Goal: Task Accomplishment & Management: Complete application form

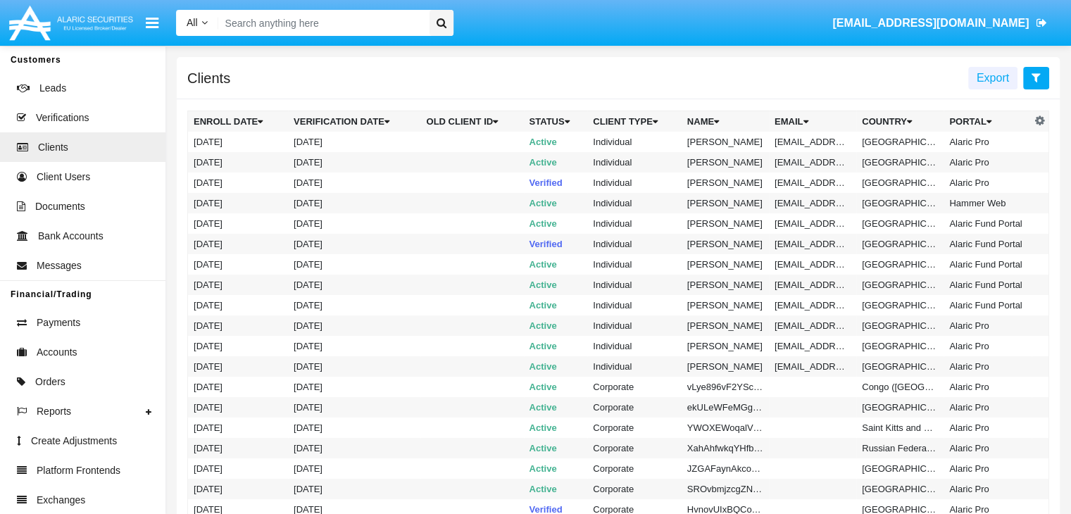
click at [1036, 78] on icon at bounding box center [1036, 77] width 9 height 11
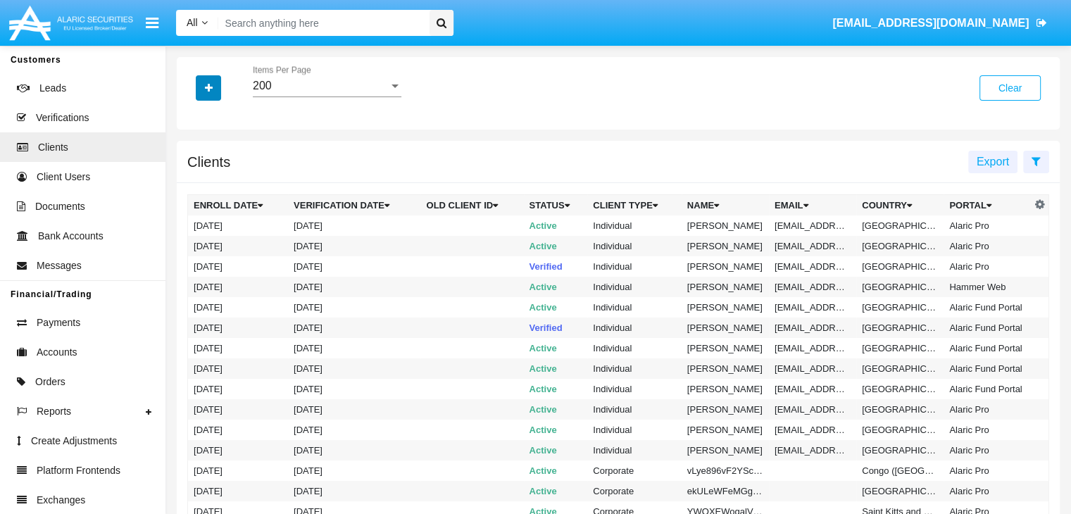
click at [208, 89] on icon "button" at bounding box center [209, 88] width 8 height 10
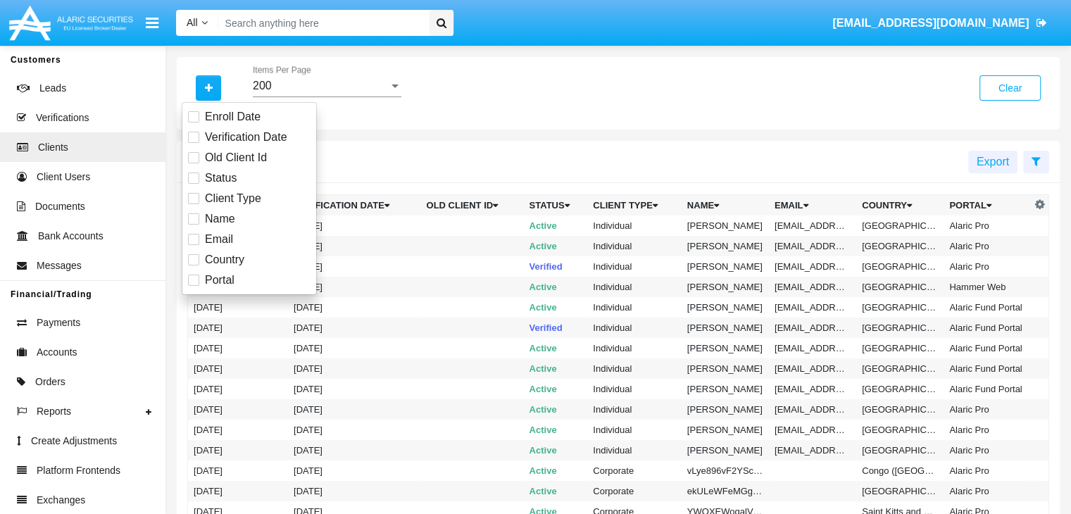
click at [218, 239] on span "Email" at bounding box center [219, 239] width 28 height 17
click at [194, 245] on input "Email" at bounding box center [193, 245] width 1 height 1
checkbox input "true"
click at [208, 89] on icon "button" at bounding box center [209, 88] width 8 height 10
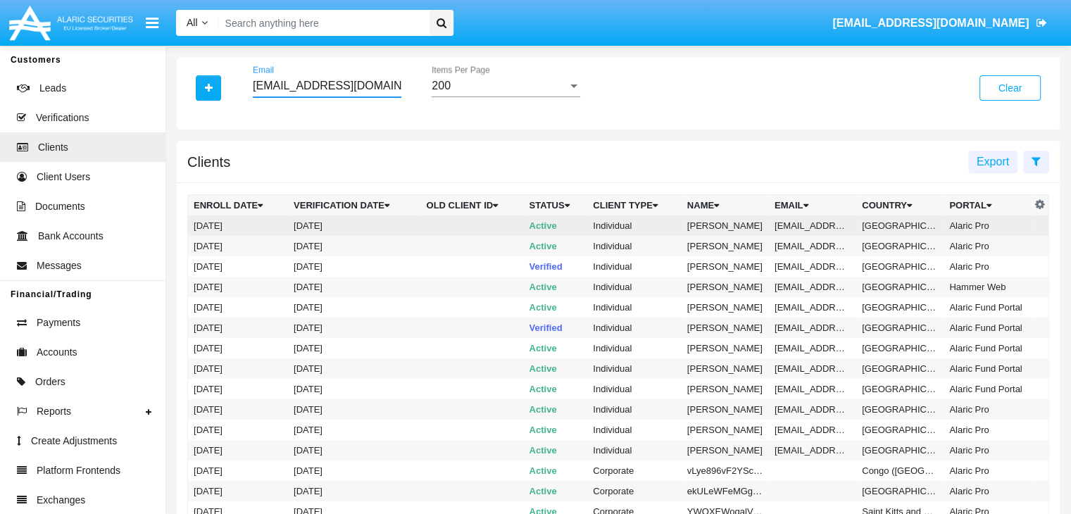
type input "[EMAIL_ADDRESS][DOMAIN_NAME]"
click at [811, 225] on td "[EMAIL_ADDRESS][DOMAIN_NAME]" at bounding box center [812, 226] width 87 height 20
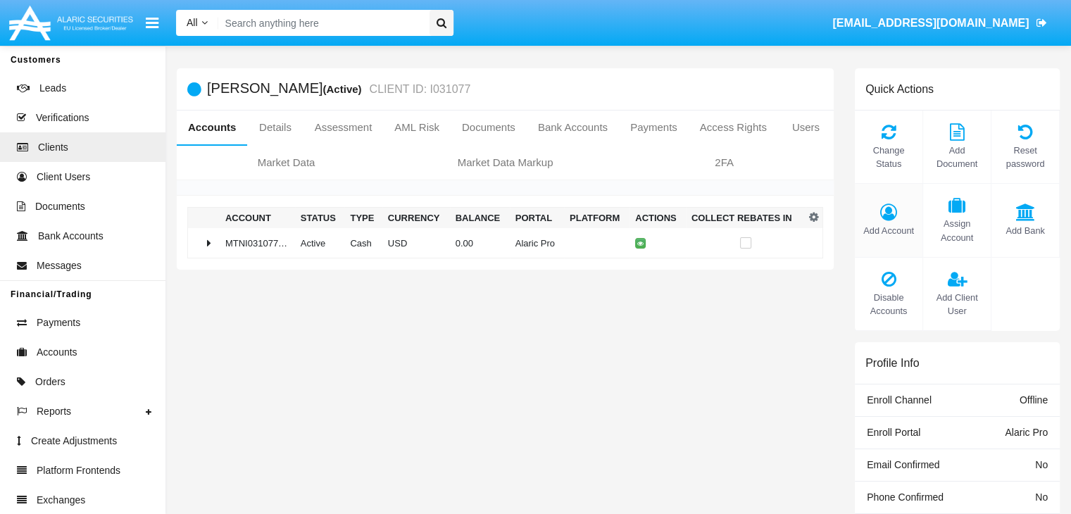
click at [888, 230] on span "Add Account" at bounding box center [889, 230] width 54 height 13
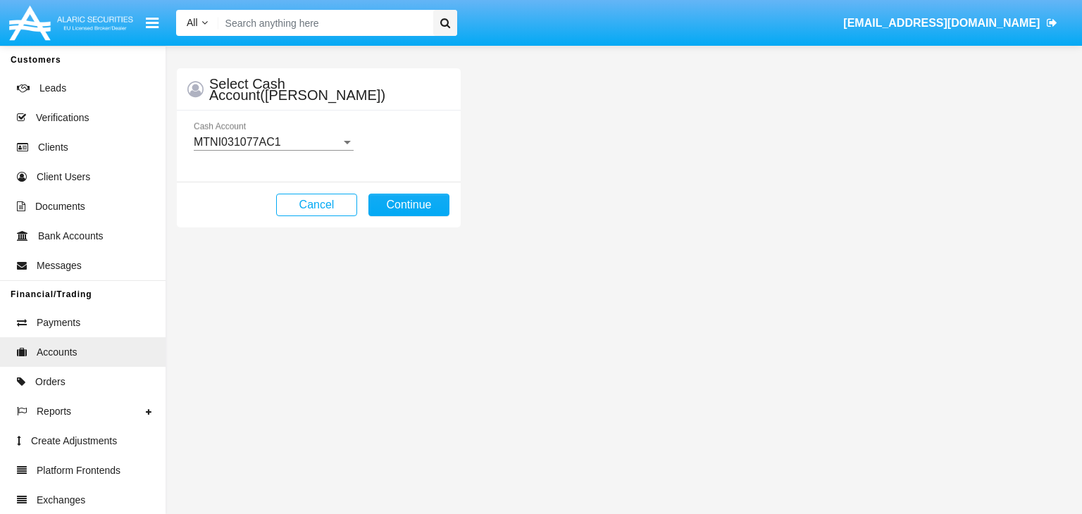
click at [273, 142] on mat-select-trigger "MTNI031077AC1" at bounding box center [237, 142] width 87 height 12
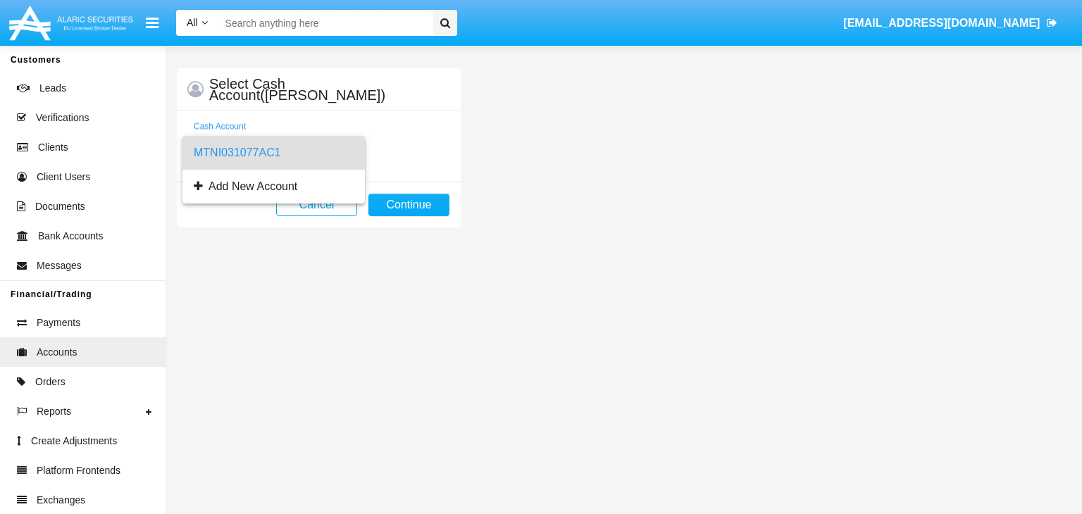
click at [273, 152] on span "MTNI031077AC1" at bounding box center [274, 153] width 160 height 34
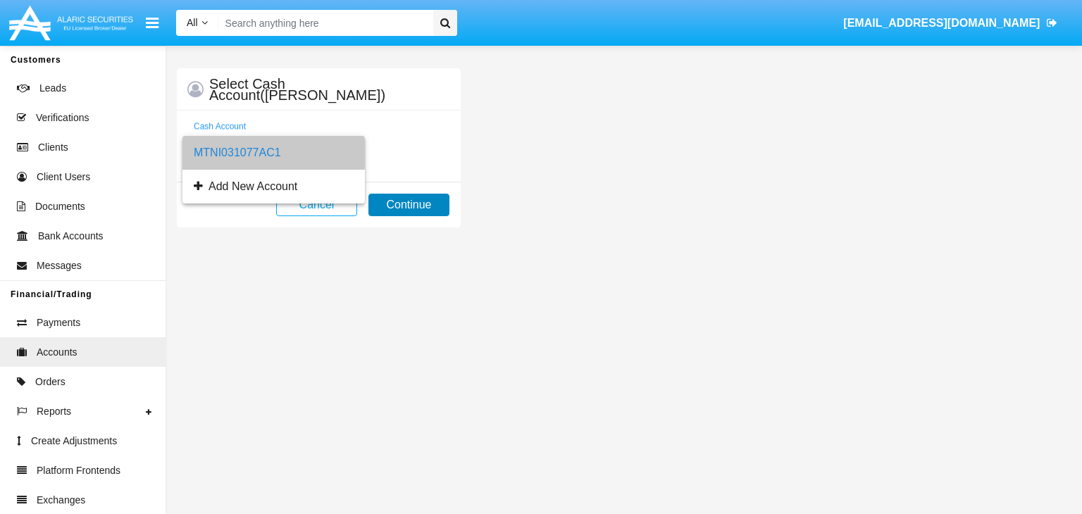
click at [409, 204] on button "Continue" at bounding box center [408, 205] width 81 height 23
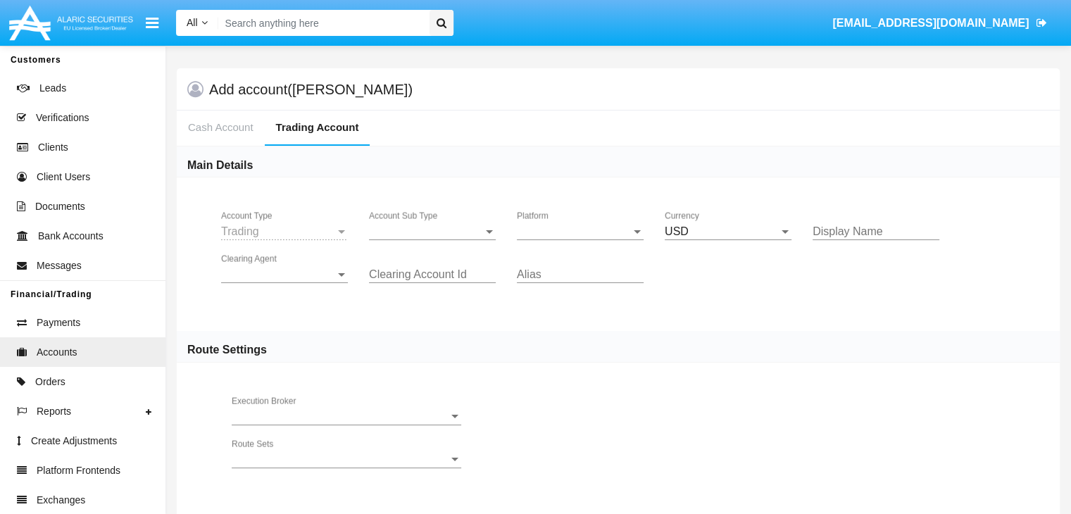
click at [432, 231] on span "Account Sub Type" at bounding box center [426, 231] width 114 height 13
click at [432, 242] on span "Trading" at bounding box center [432, 242] width 127 height 34
click at [580, 231] on span "Platform" at bounding box center [574, 231] width 114 height 13
click at [580, 242] on span "Hammer Lite" at bounding box center [580, 242] width 127 height 34
click at [285, 274] on span "Clearing Agent" at bounding box center [278, 274] width 114 height 13
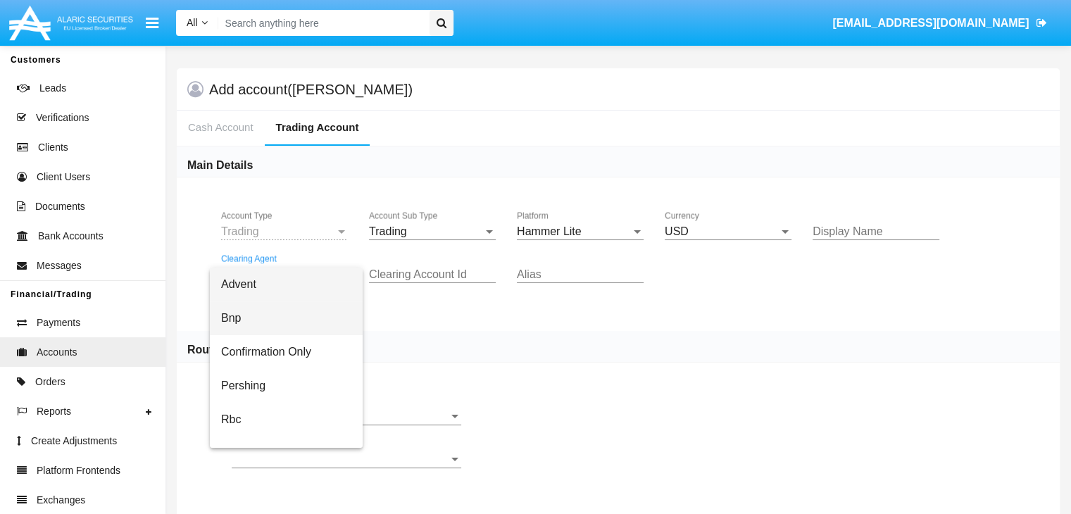
click at [297, 318] on span "Bnp" at bounding box center [286, 318] width 130 height 34
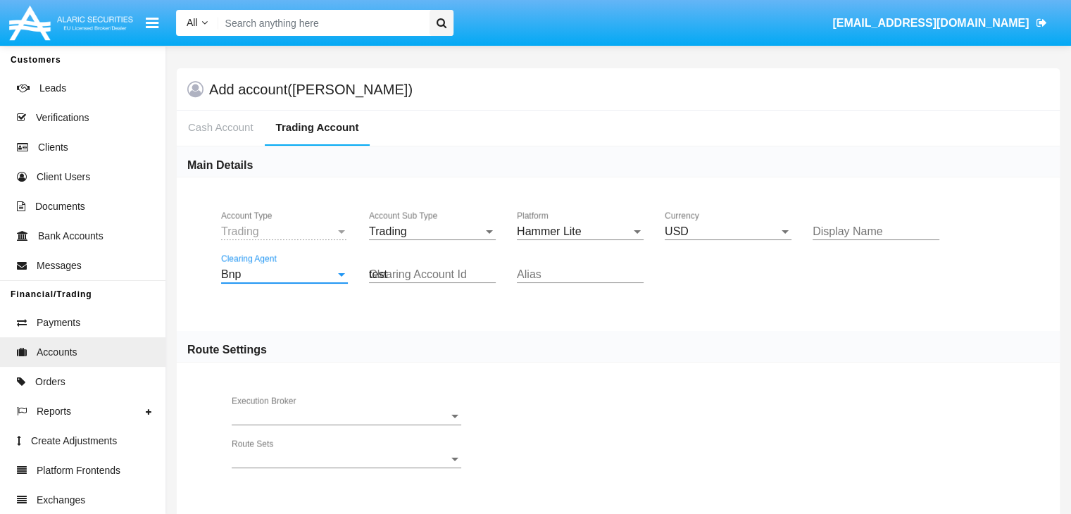
type input "test"
type input "teal"
type input "lavender"
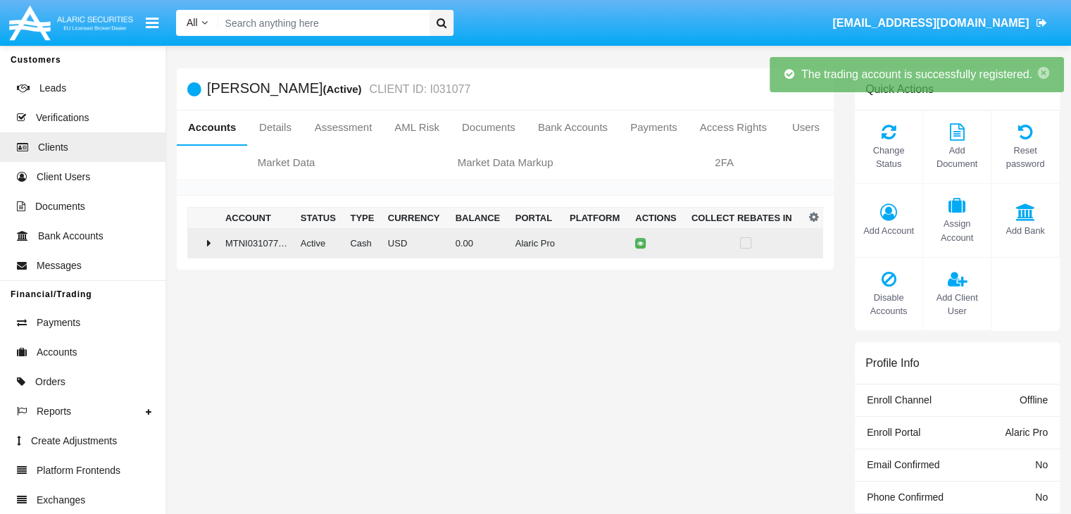
click at [499, 242] on td "0.00" at bounding box center [480, 243] width 60 height 30
